Goal: Information Seeking & Learning: Check status

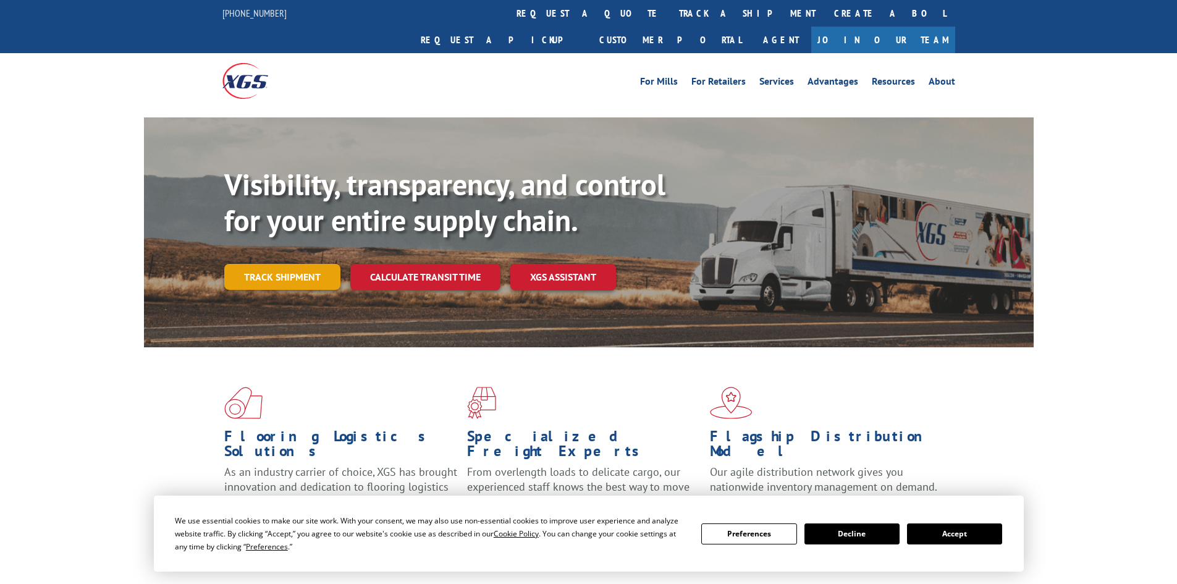
click at [257, 264] on link "Track shipment" at bounding box center [282, 277] width 116 height 26
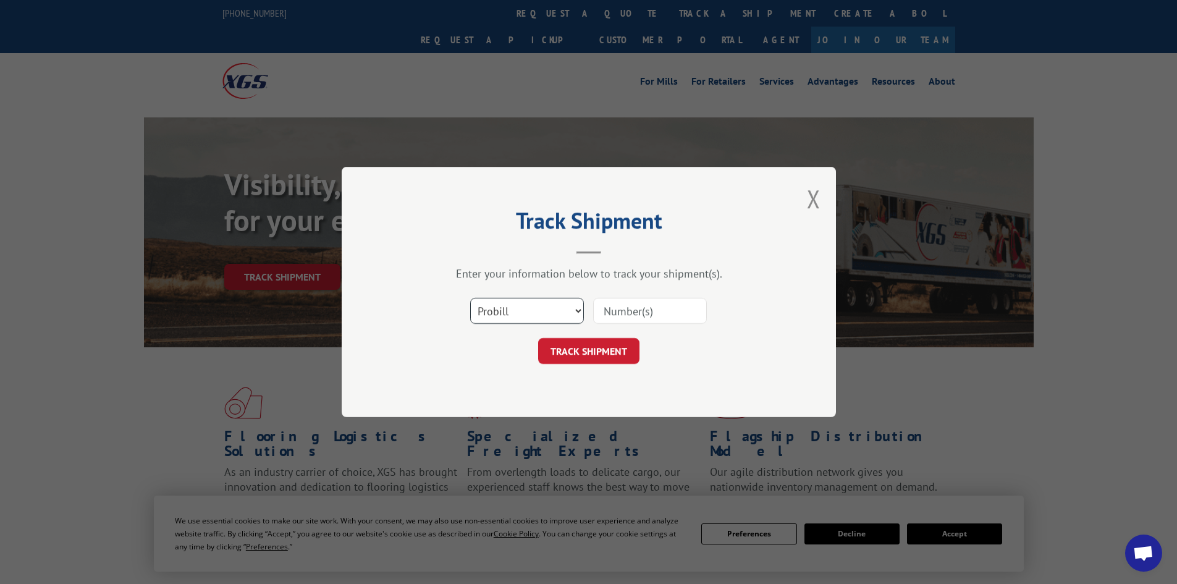
click at [507, 301] on select "Select category... Probill BOL PO" at bounding box center [527, 311] width 114 height 26
select select "bol"
click at [470, 298] on select "Select category... Probill BOL PO" at bounding box center [527, 311] width 114 height 26
click at [614, 311] on input at bounding box center [650, 311] width 114 height 26
type input "0915440"
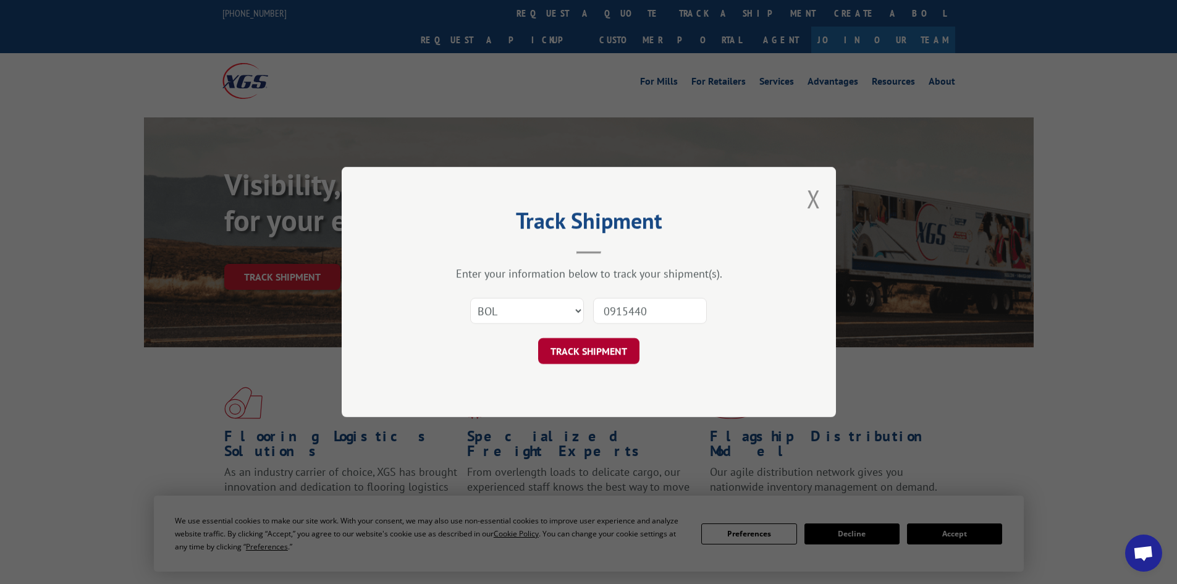
click at [611, 350] on button "TRACK SHIPMENT" at bounding box center [588, 351] width 101 height 26
click at [611, 350] on div "Track Shipment Enter your information below to track your shipment(s). Select c…" at bounding box center [589, 292] width 494 height 250
